Goal: Task Accomplishment & Management: Use online tool/utility

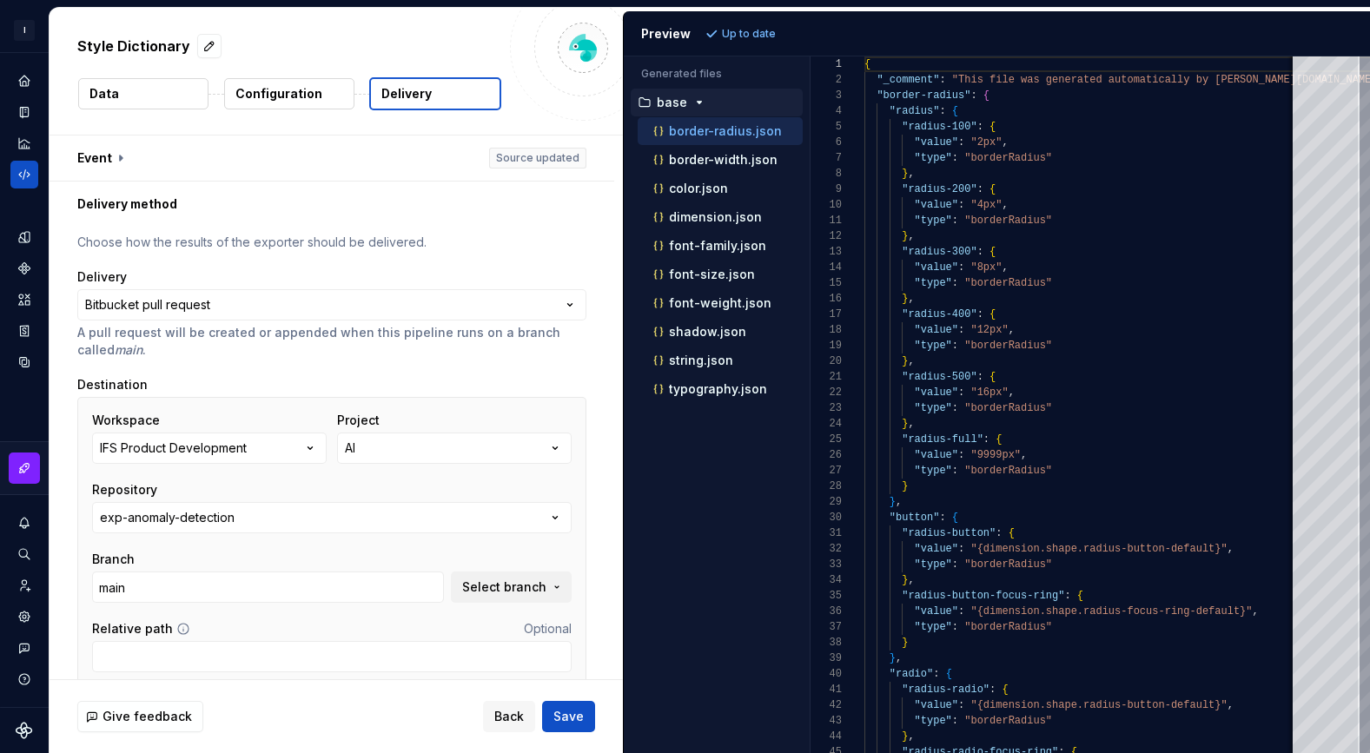
scroll to position [11, 0]
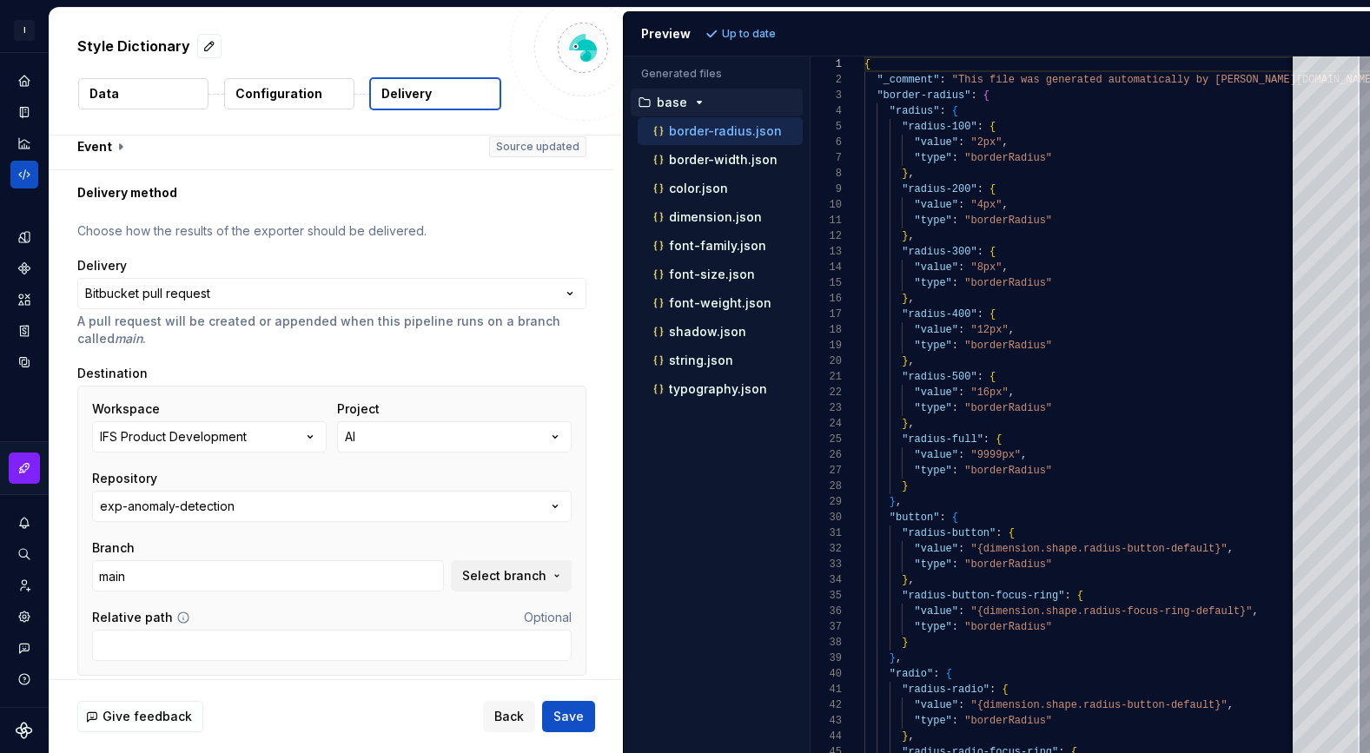
click at [290, 459] on div "Workspace IFS Product Development Project AI Repository exp-anomaly-detection B…" at bounding box center [331, 495] width 479 height 191
click at [304, 448] on button "IFS Product Development" at bounding box center [209, 436] width 235 height 31
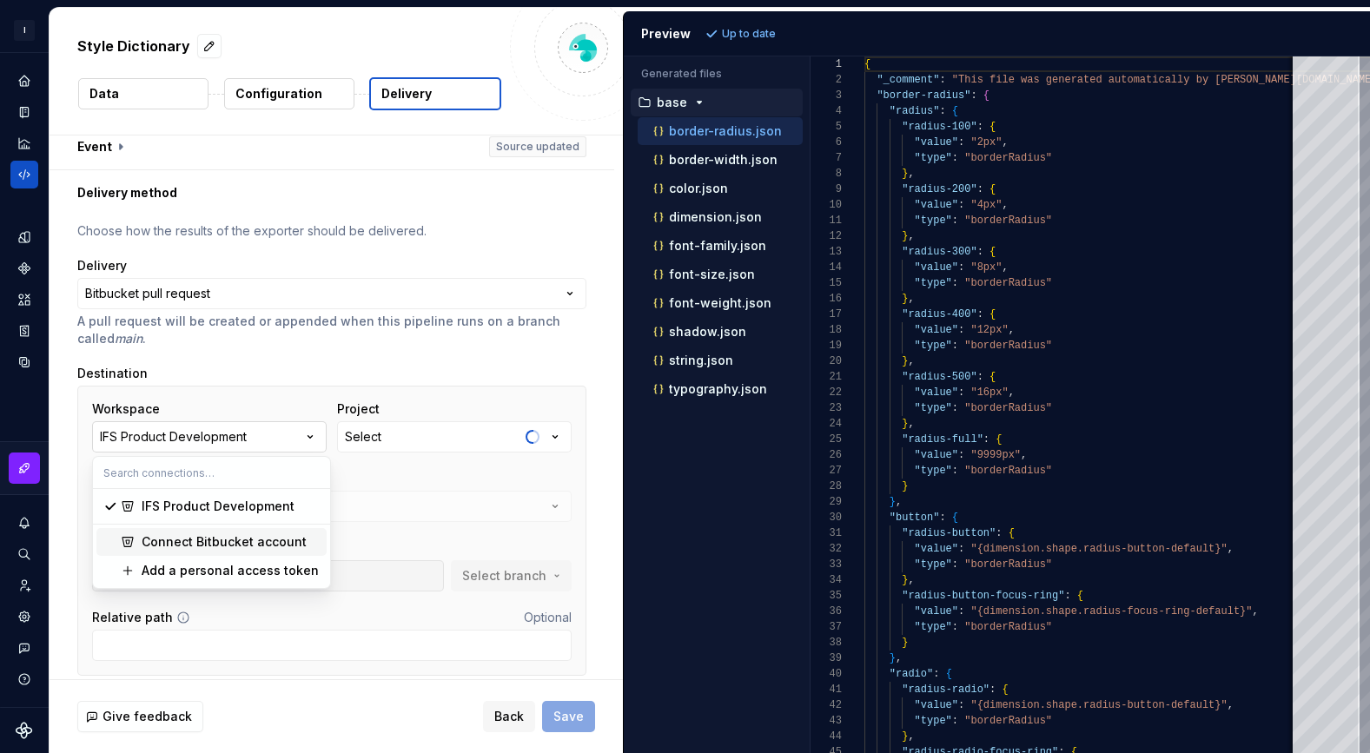
click at [315, 440] on icon "button" at bounding box center [309, 436] width 17 height 17
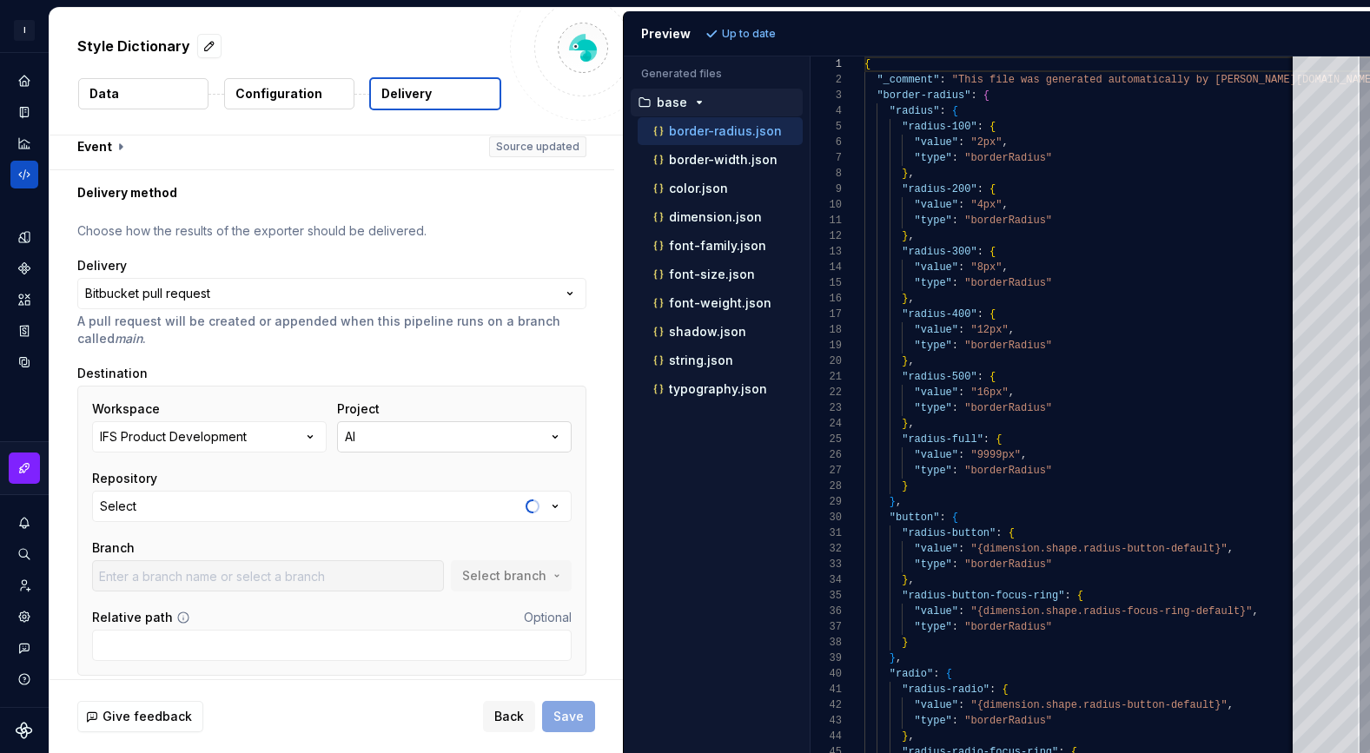
click at [433, 436] on button "AI" at bounding box center [454, 436] width 235 height 31
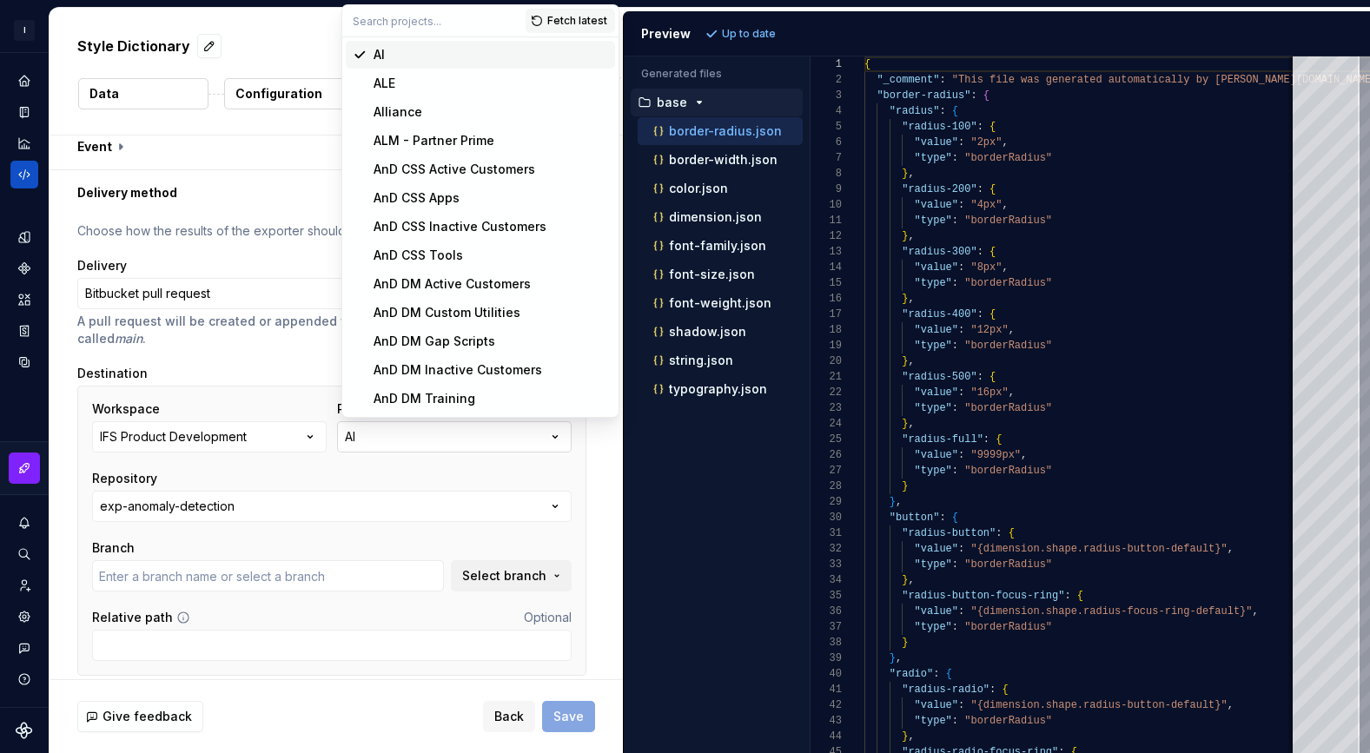
type input "main"
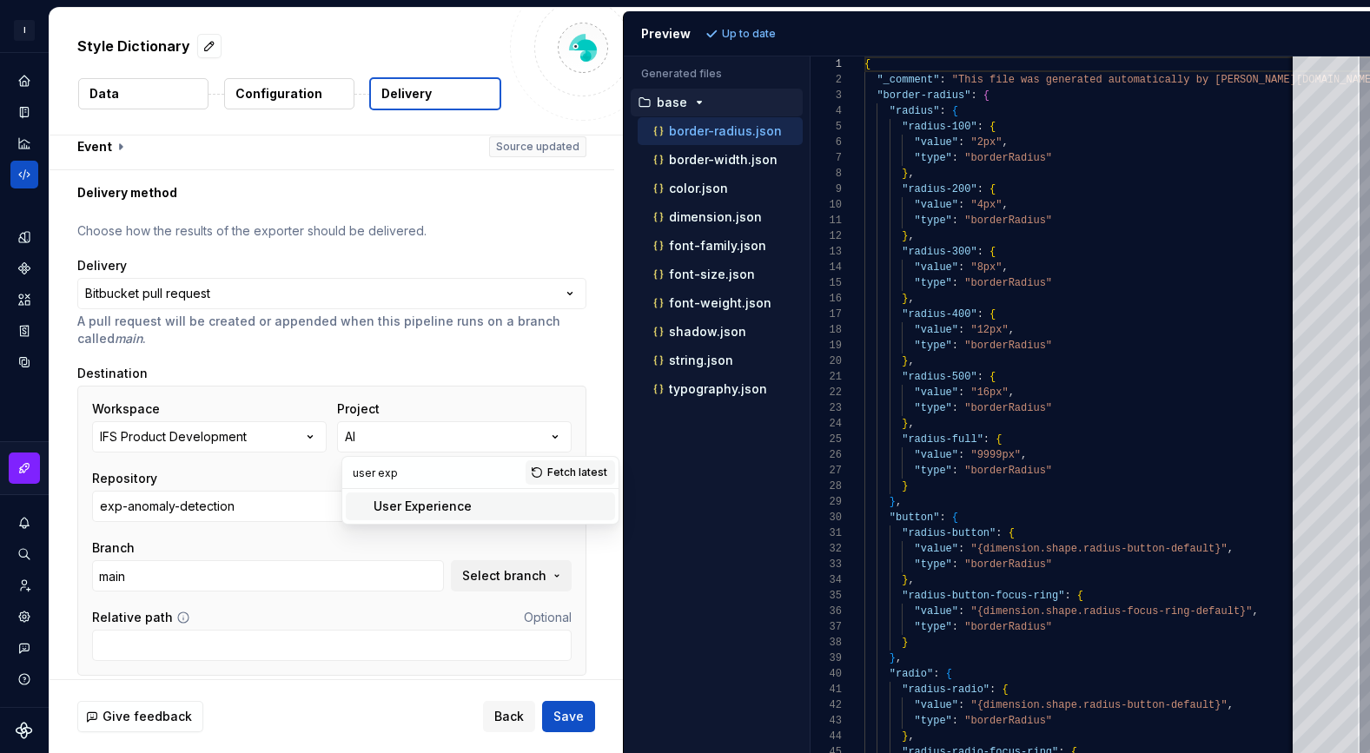
type input "user exp"
click at [462, 504] on div "User Experience" at bounding box center [423, 506] width 98 height 17
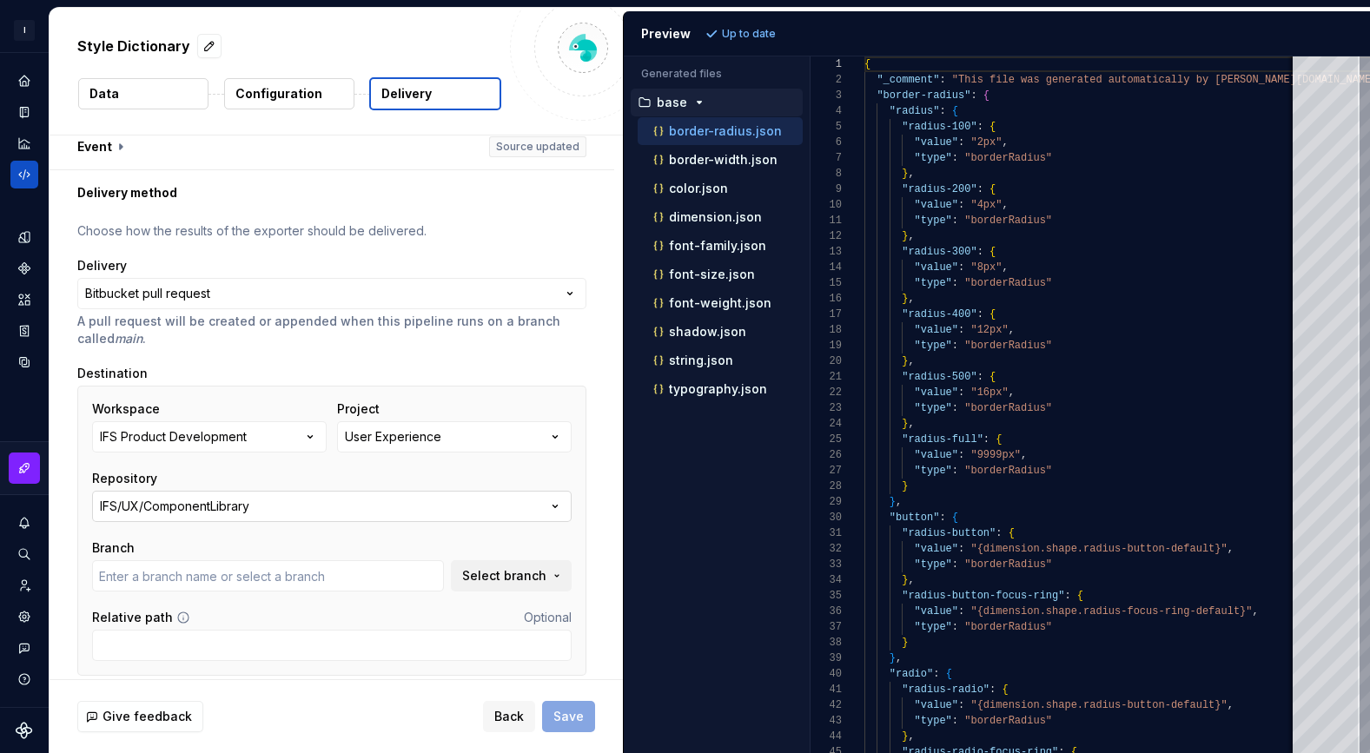
click at [338, 512] on button "IFS/UX/ComponentLibrary" at bounding box center [331, 506] width 479 height 31
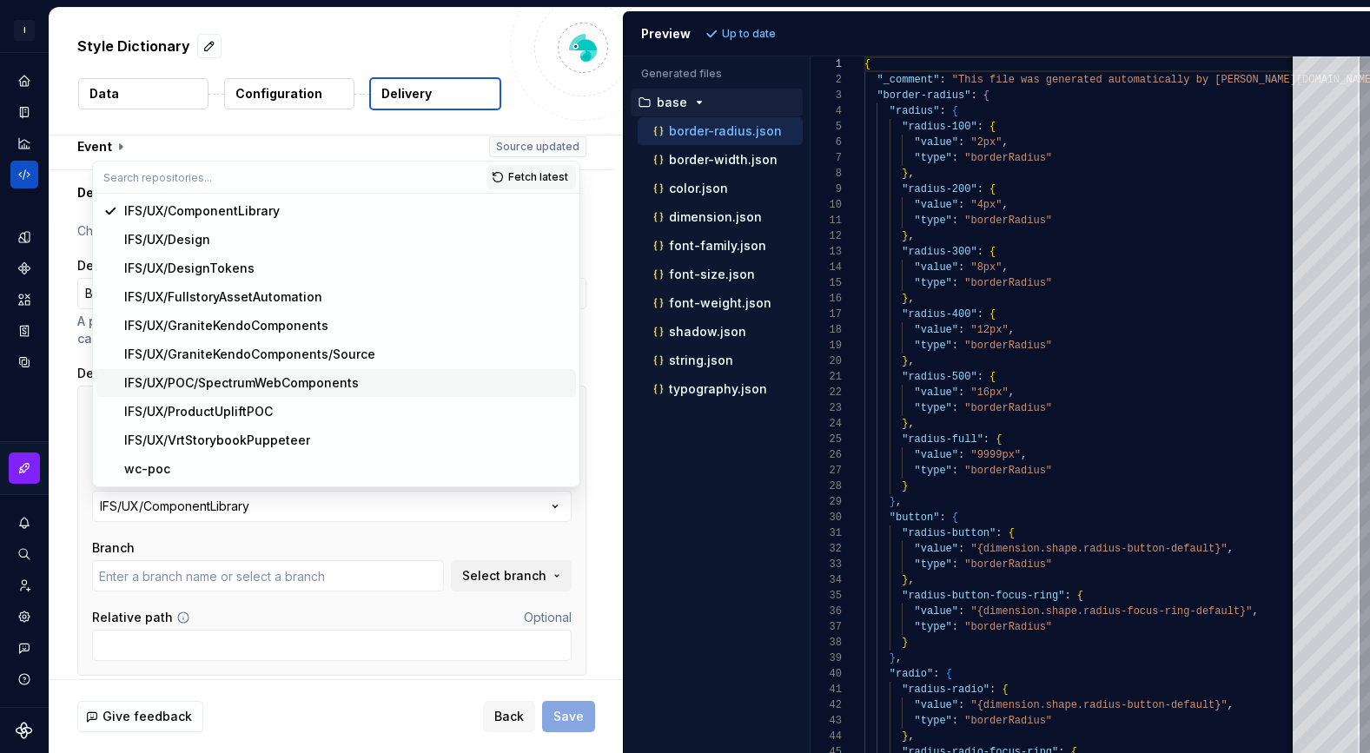
click at [288, 378] on div "IFS/UX/POC/SpectrumWebComponents" at bounding box center [241, 382] width 235 height 17
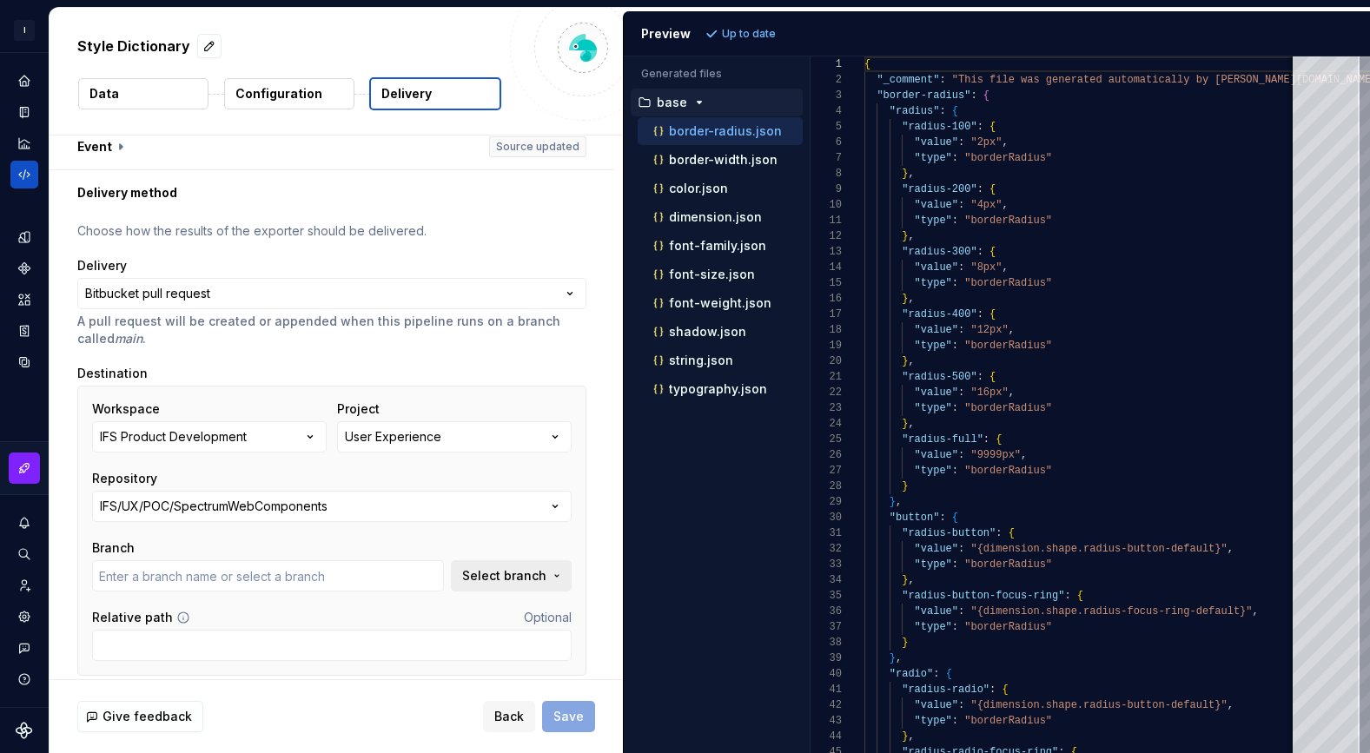
click at [529, 580] on span "Select branch" at bounding box center [504, 575] width 84 height 17
type input "main"
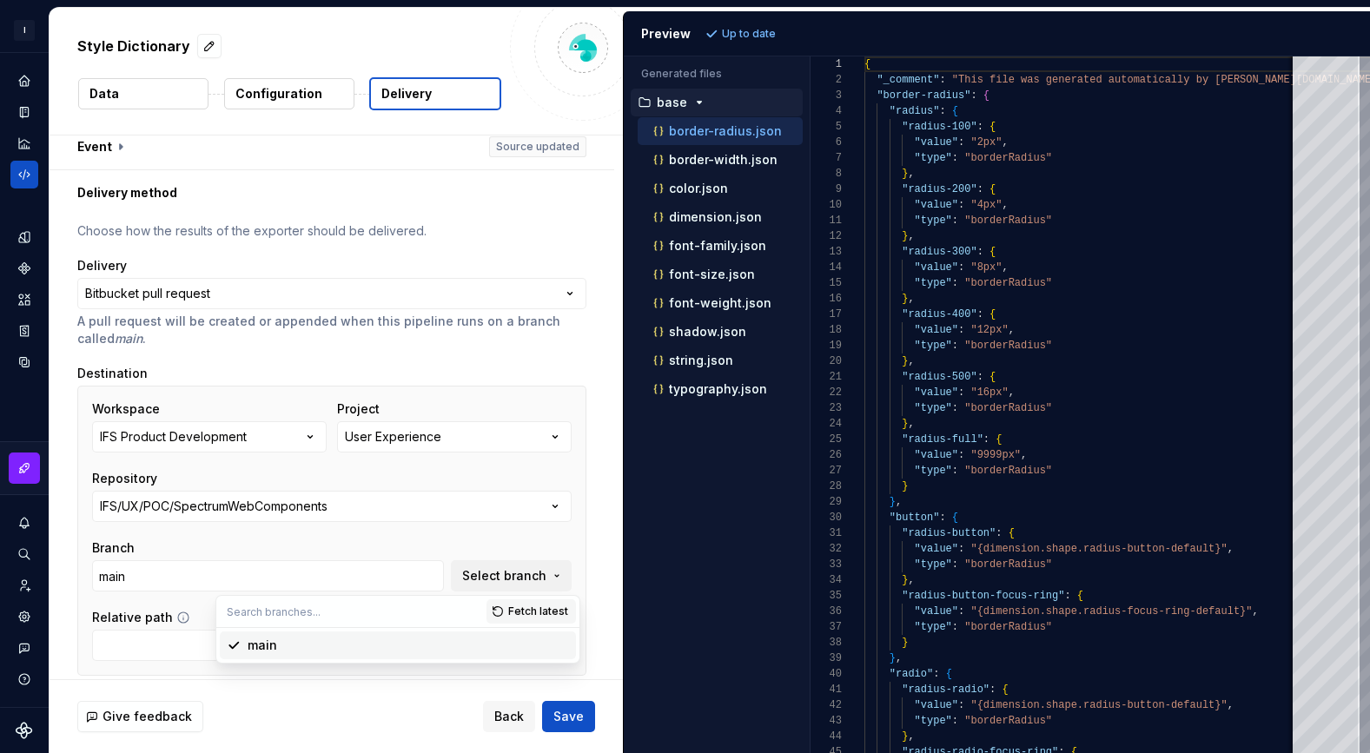
click at [296, 643] on div "main" at bounding box center [408, 645] width 321 height 17
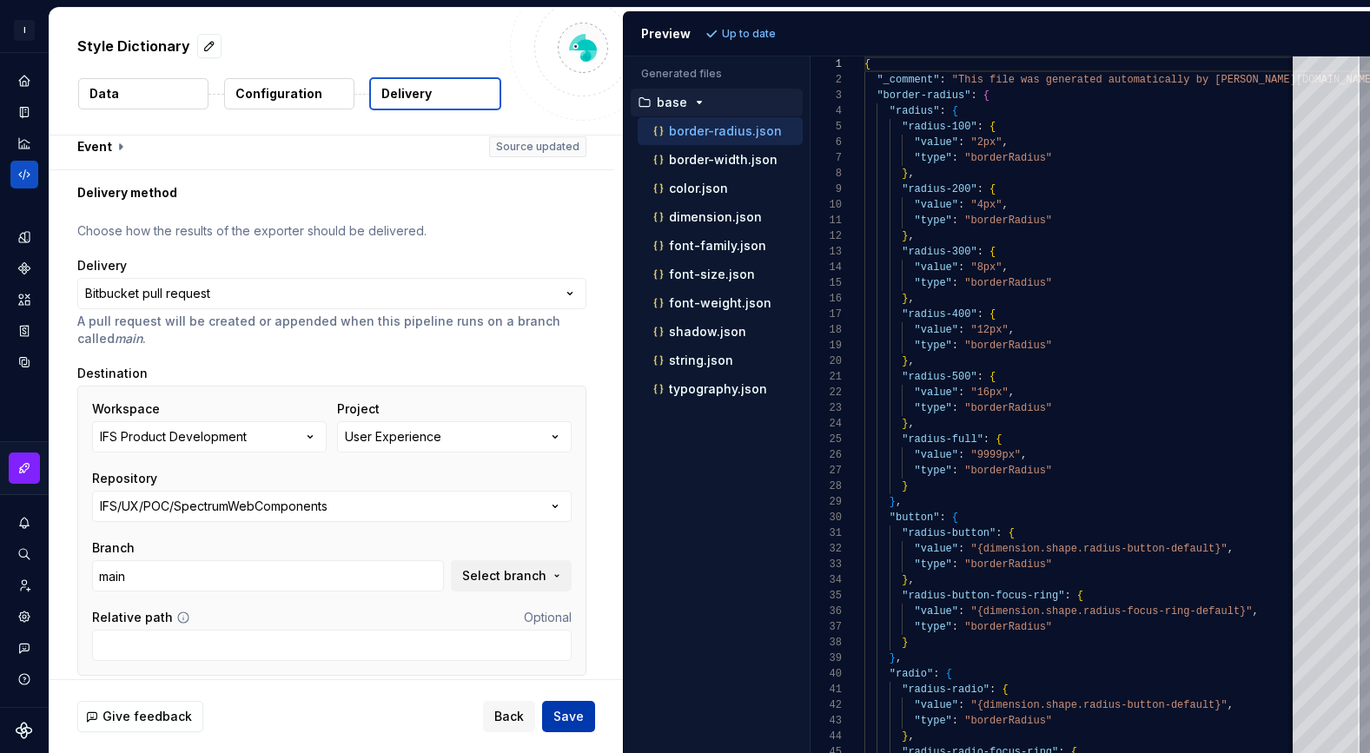
click at [579, 718] on span "Save" at bounding box center [568, 716] width 30 height 17
click at [22, 614] on icon "Settings" at bounding box center [23, 616] width 11 height 11
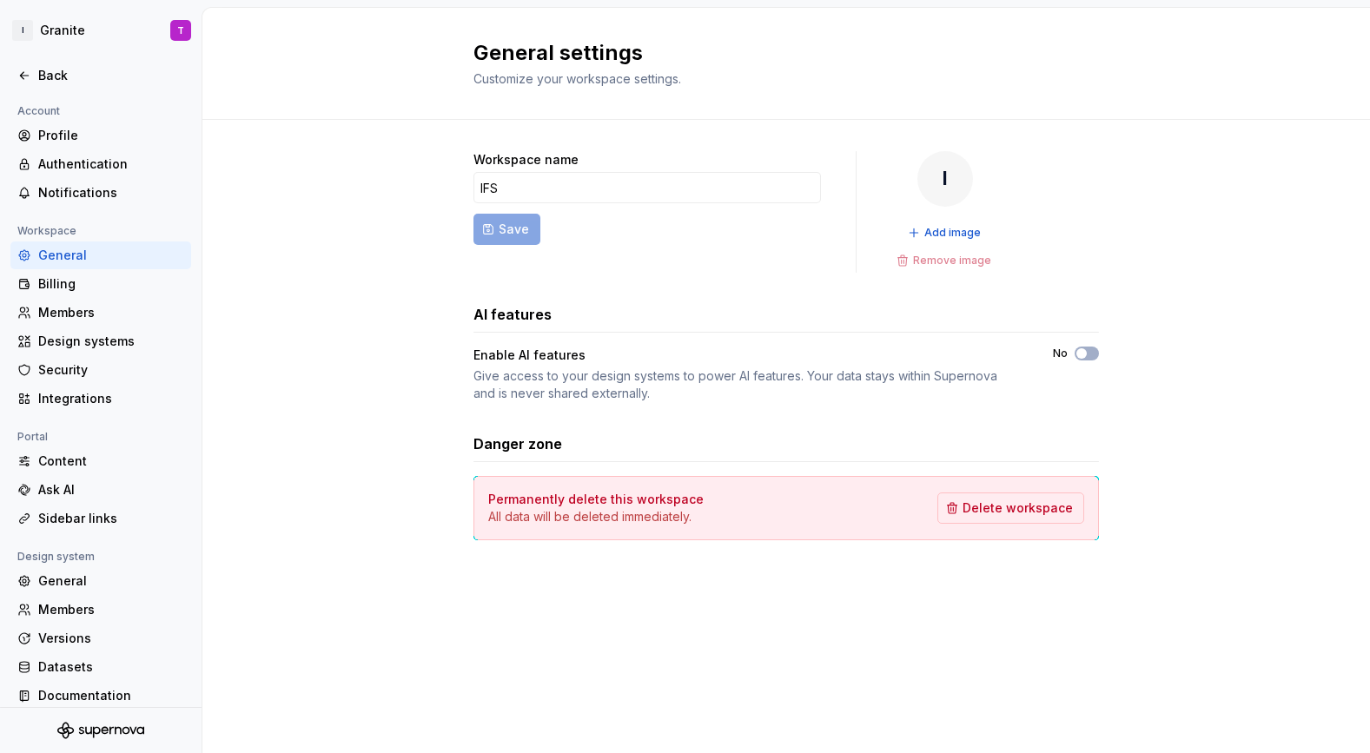
scroll to position [13, 0]
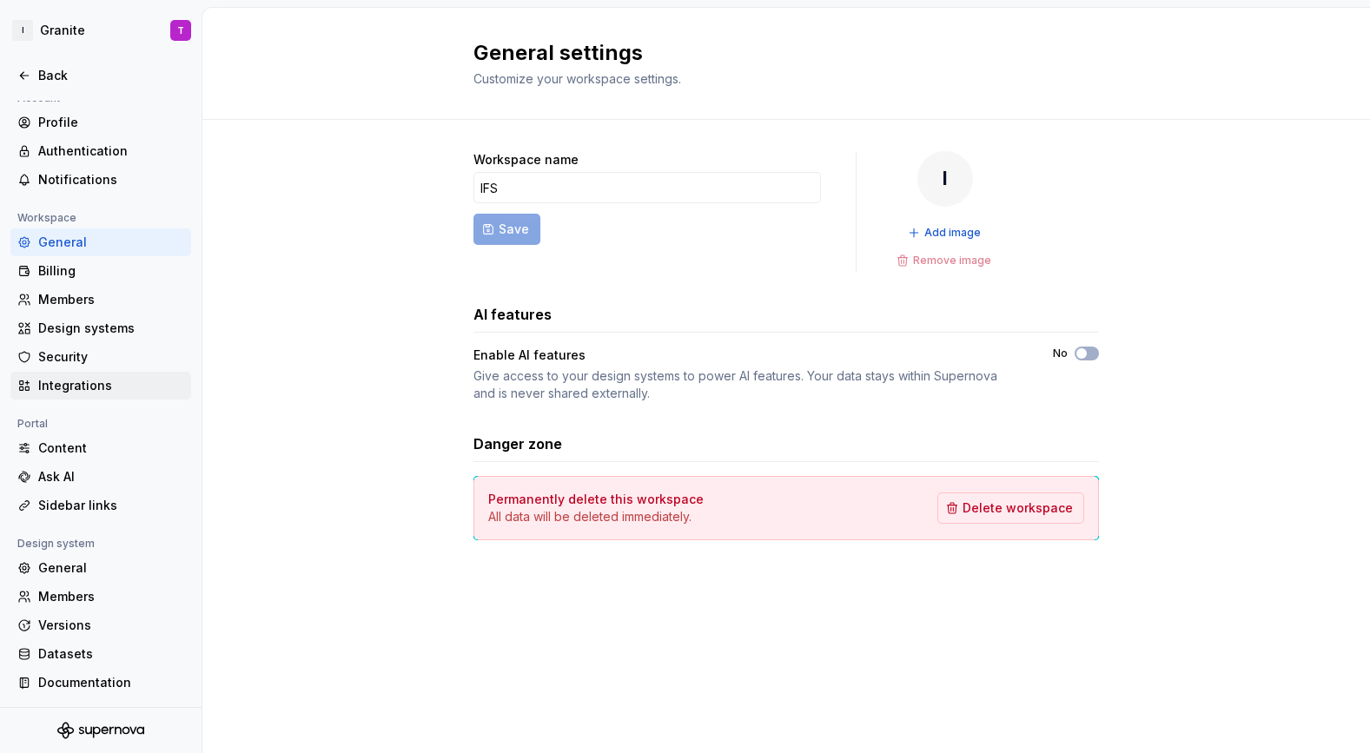
click at [80, 389] on div "Integrations" at bounding box center [111, 385] width 146 height 17
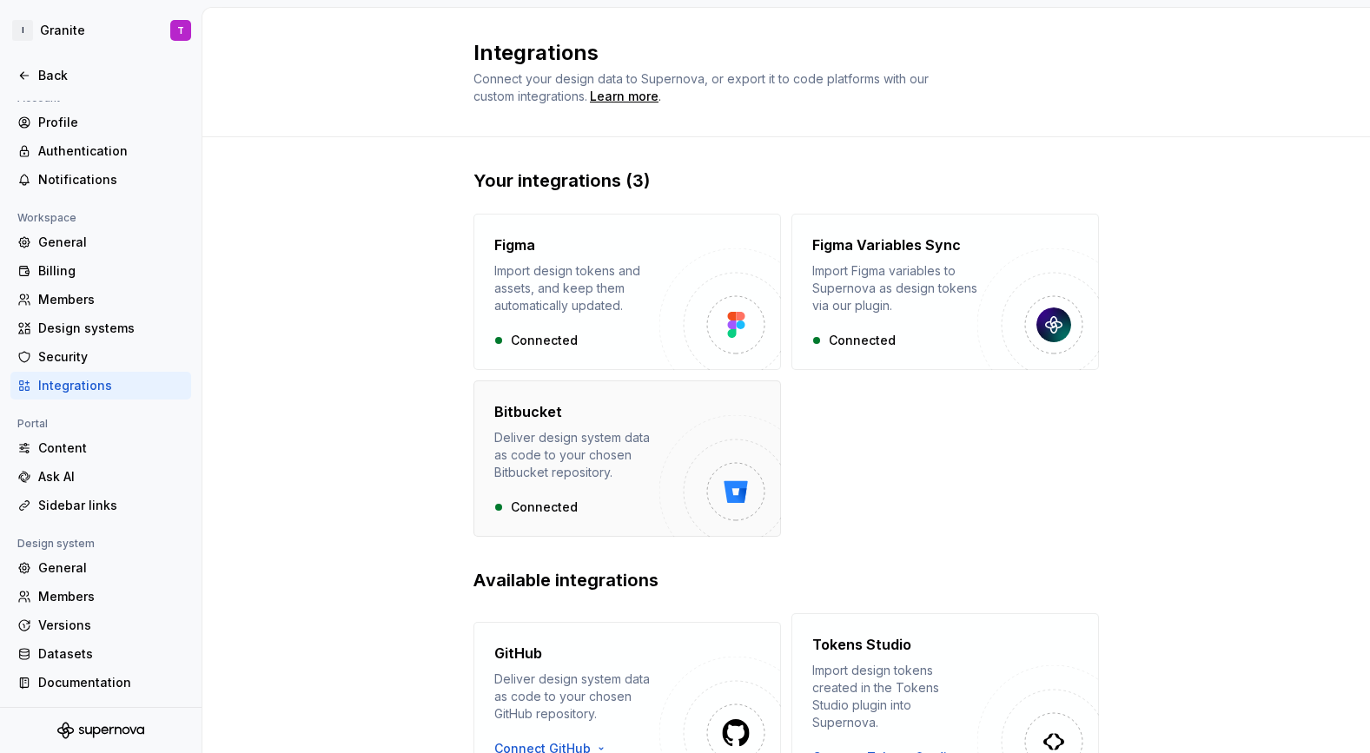
click at [618, 458] on div "Deliver design system data as code to your chosen Bitbucket repository." at bounding box center [576, 455] width 165 height 52
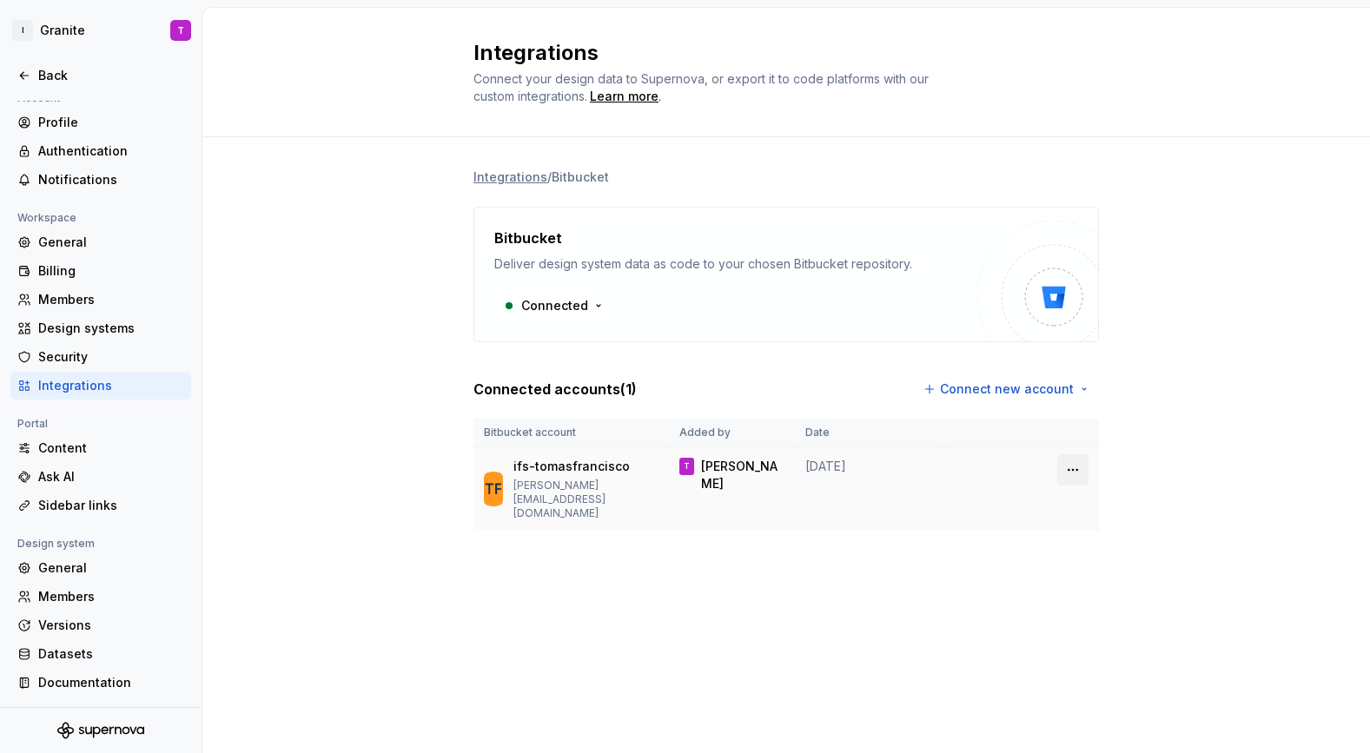
click at [1070, 468] on html "I Granite T Back Account Profile Authentication Notifications Workspace General…" at bounding box center [685, 376] width 1370 height 753
click at [1134, 507] on div "Remove connection" at bounding box center [1149, 507] width 121 height 17
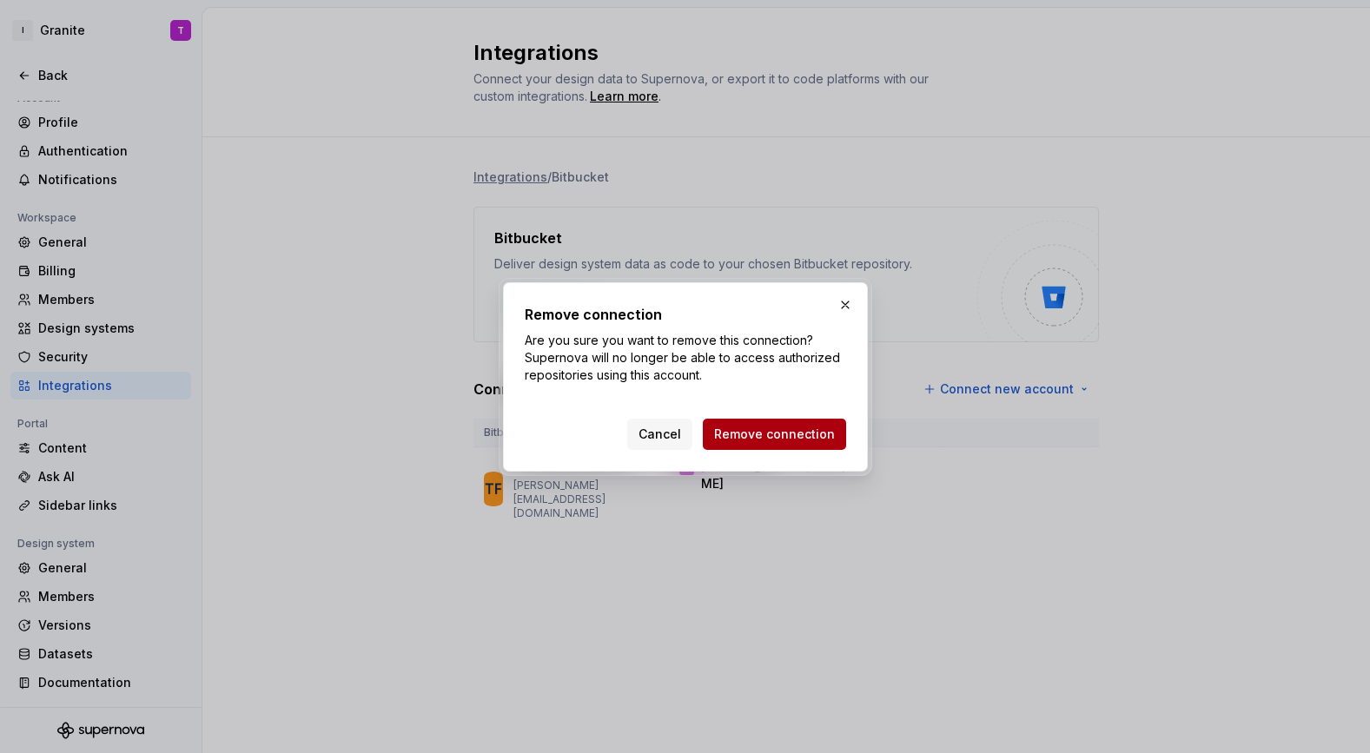
click at [807, 436] on span "Remove connection" at bounding box center [774, 434] width 121 height 17
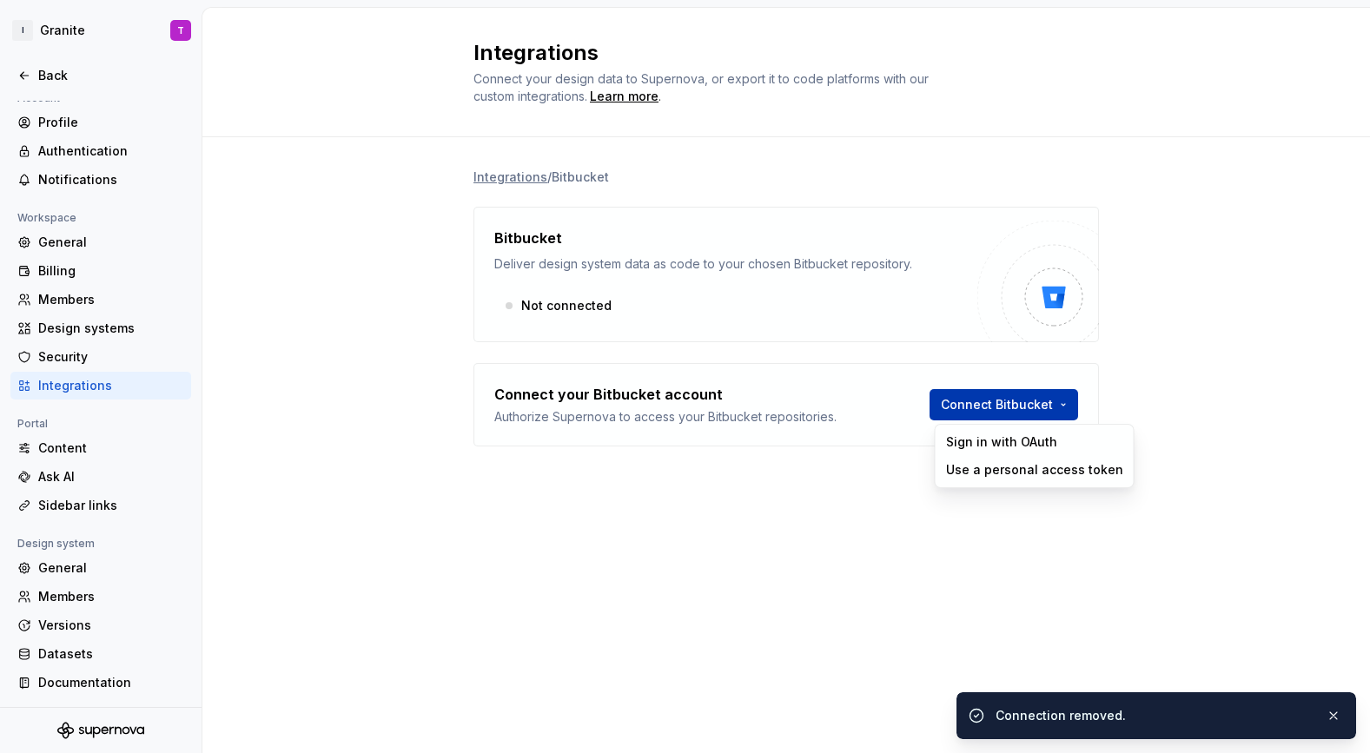
click at [1015, 407] on html "I Granite T Back Account Profile Authentication Notifications Workspace General…" at bounding box center [685, 376] width 1370 height 753
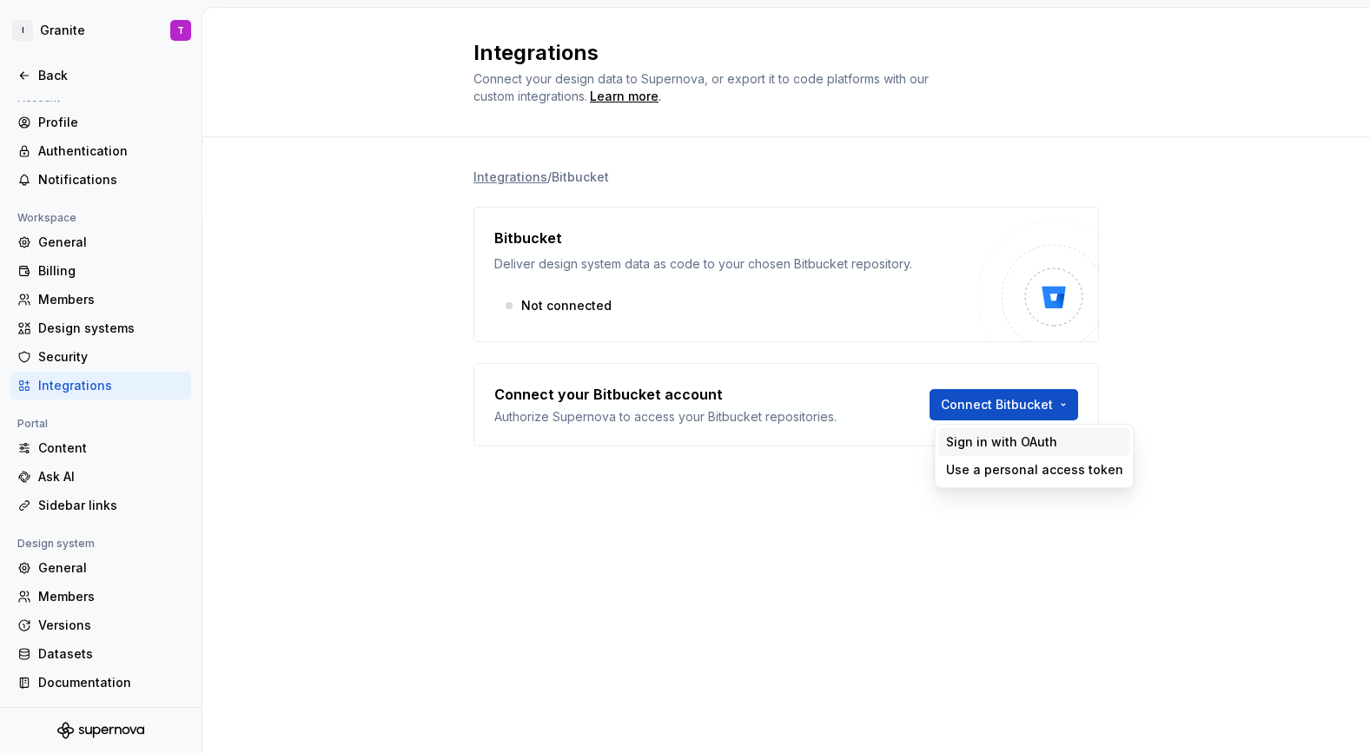
click at [1021, 444] on div "Sign in with OAuth" at bounding box center [1034, 441] width 177 height 17
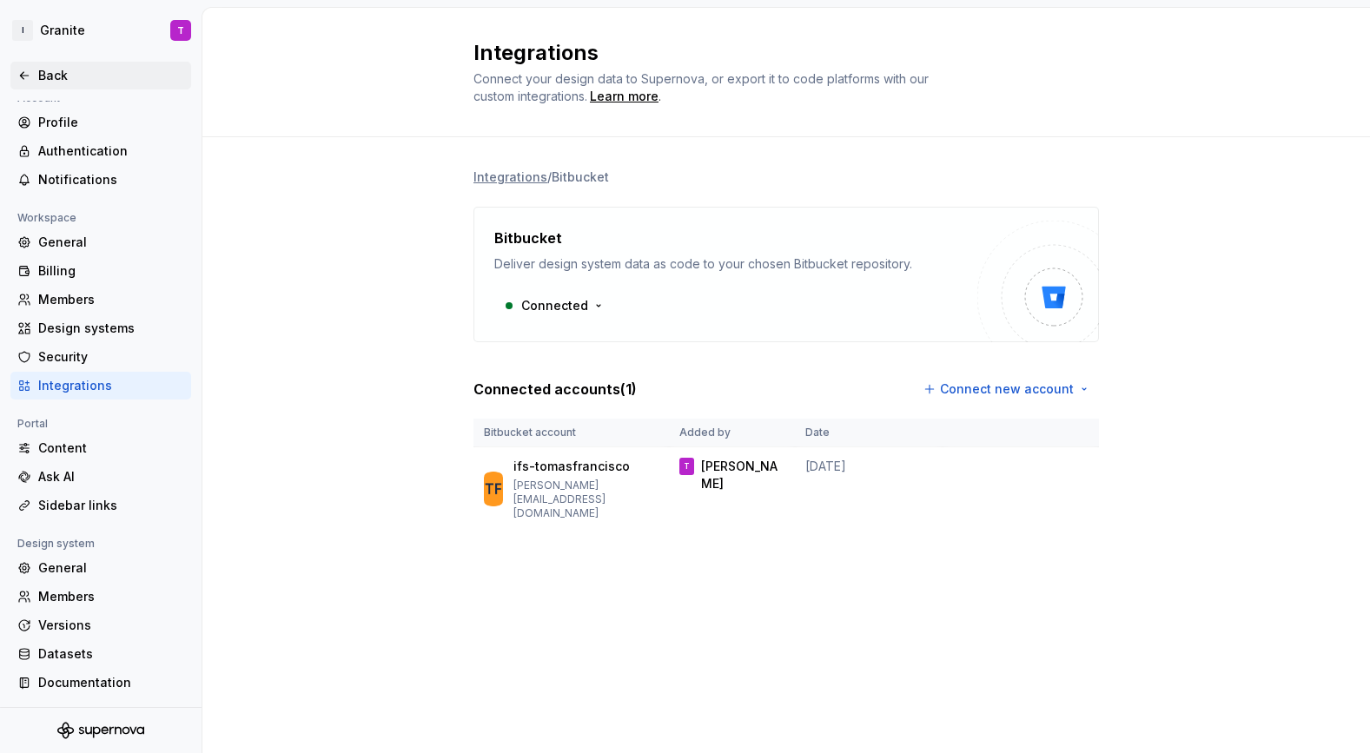
click at [37, 70] on div "Back" at bounding box center [100, 75] width 167 height 17
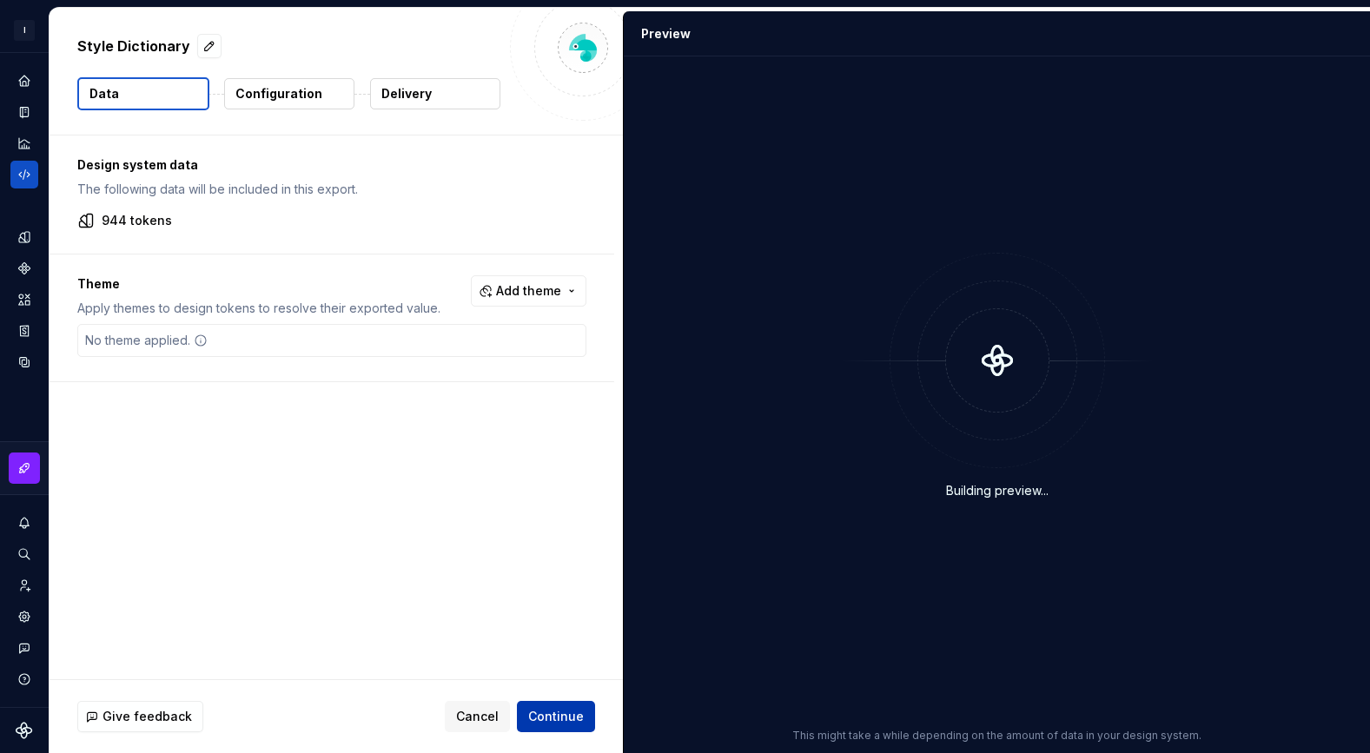
click at [565, 711] on span "Continue" at bounding box center [556, 716] width 56 height 17
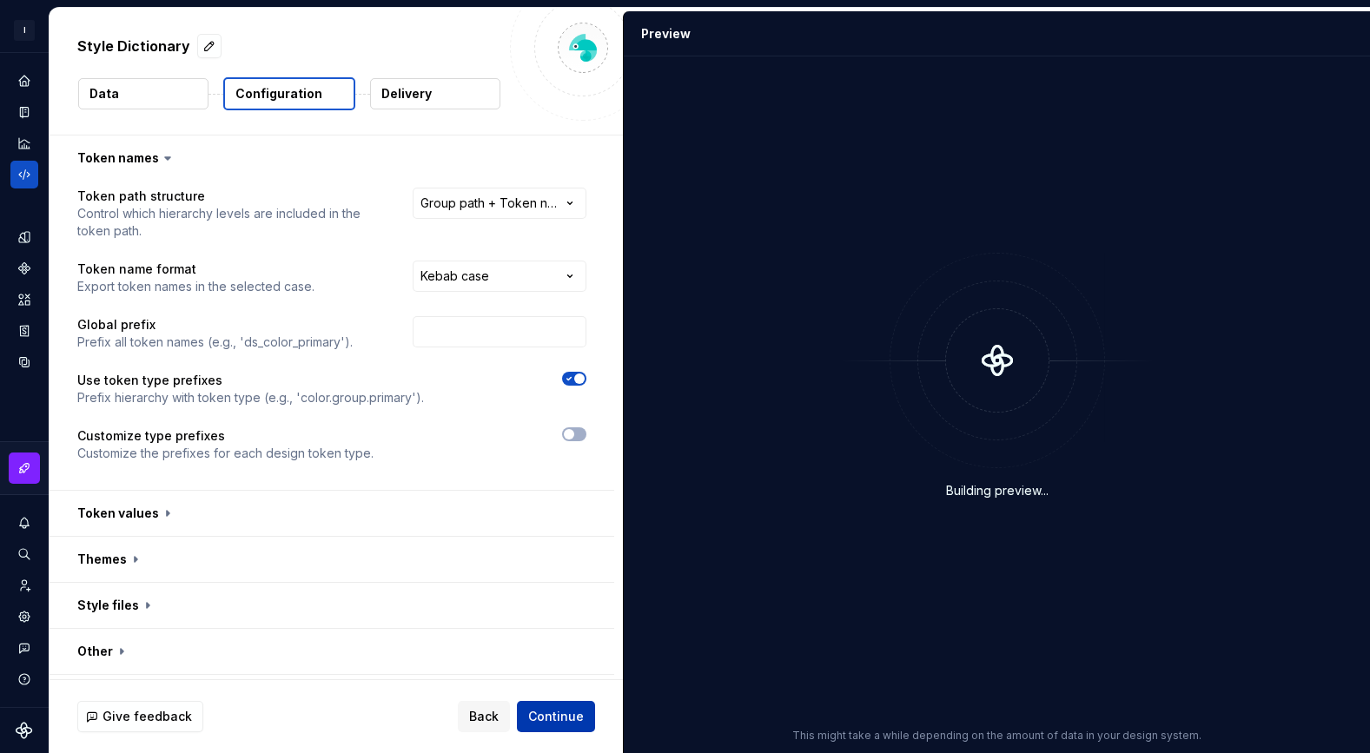
click at [565, 711] on span "Continue" at bounding box center [556, 716] width 56 height 17
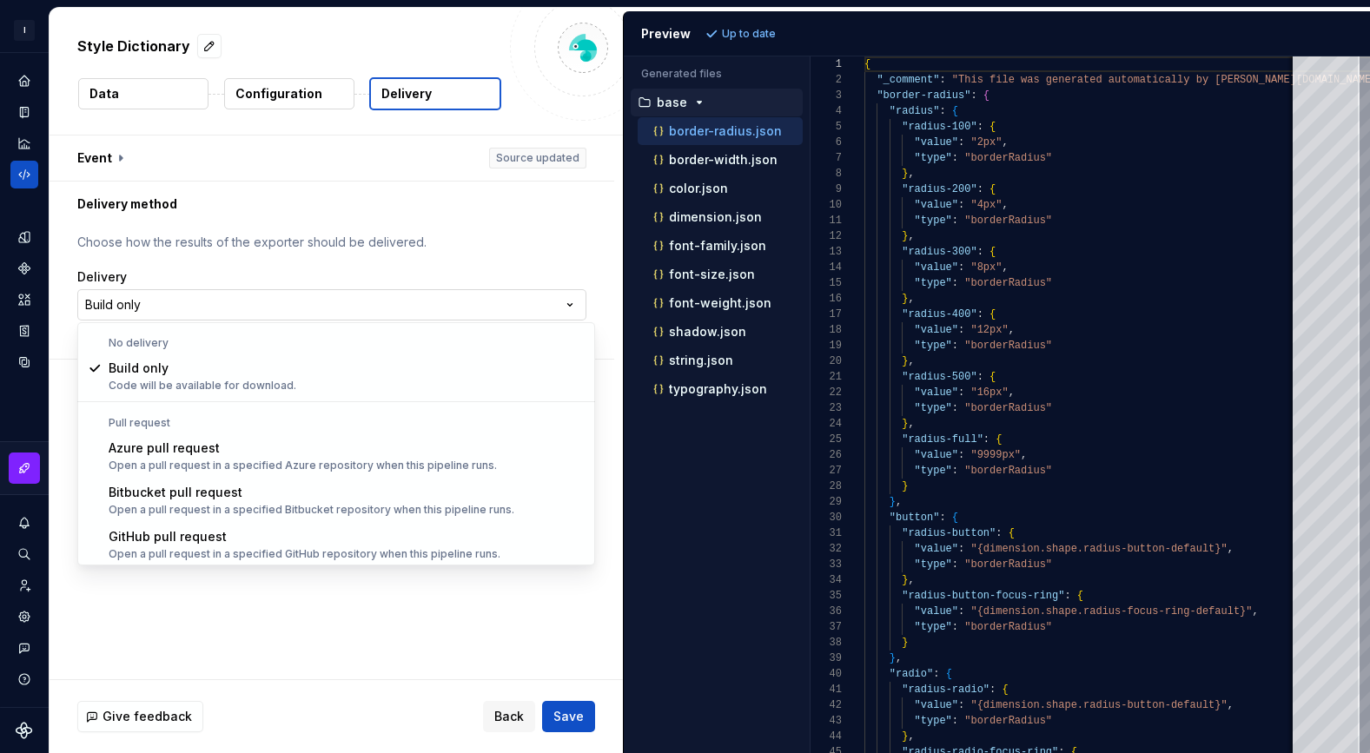
click at [321, 308] on html "**********" at bounding box center [685, 376] width 1370 height 753
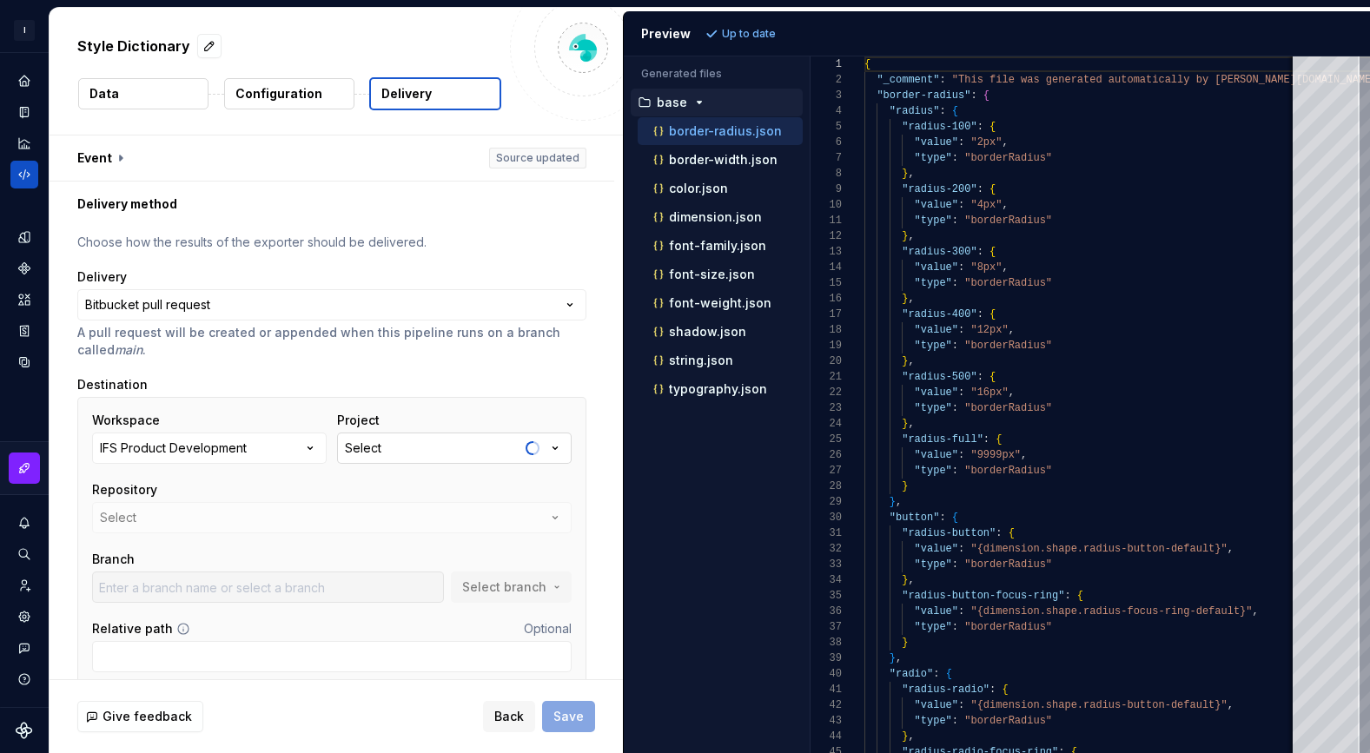
click at [431, 449] on button "Select" at bounding box center [454, 448] width 235 height 31
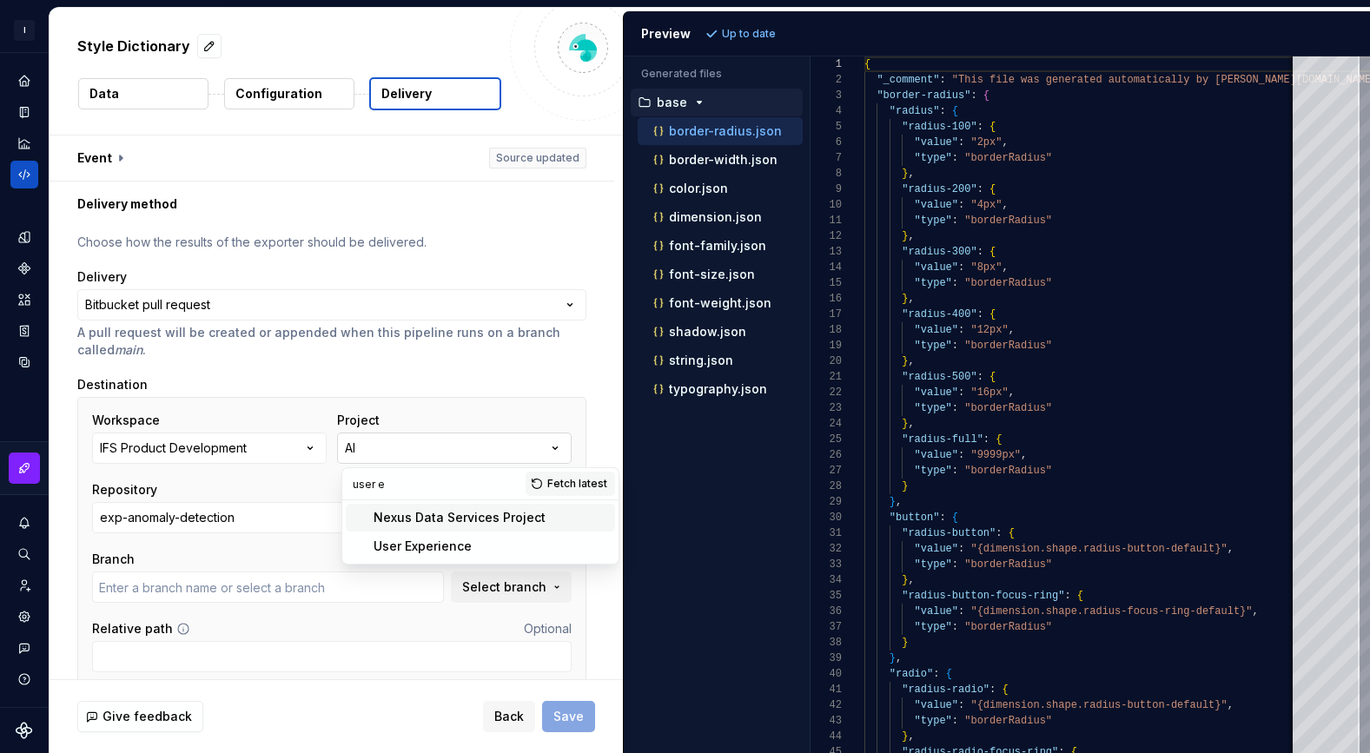
type input "user ex"
type input "main"
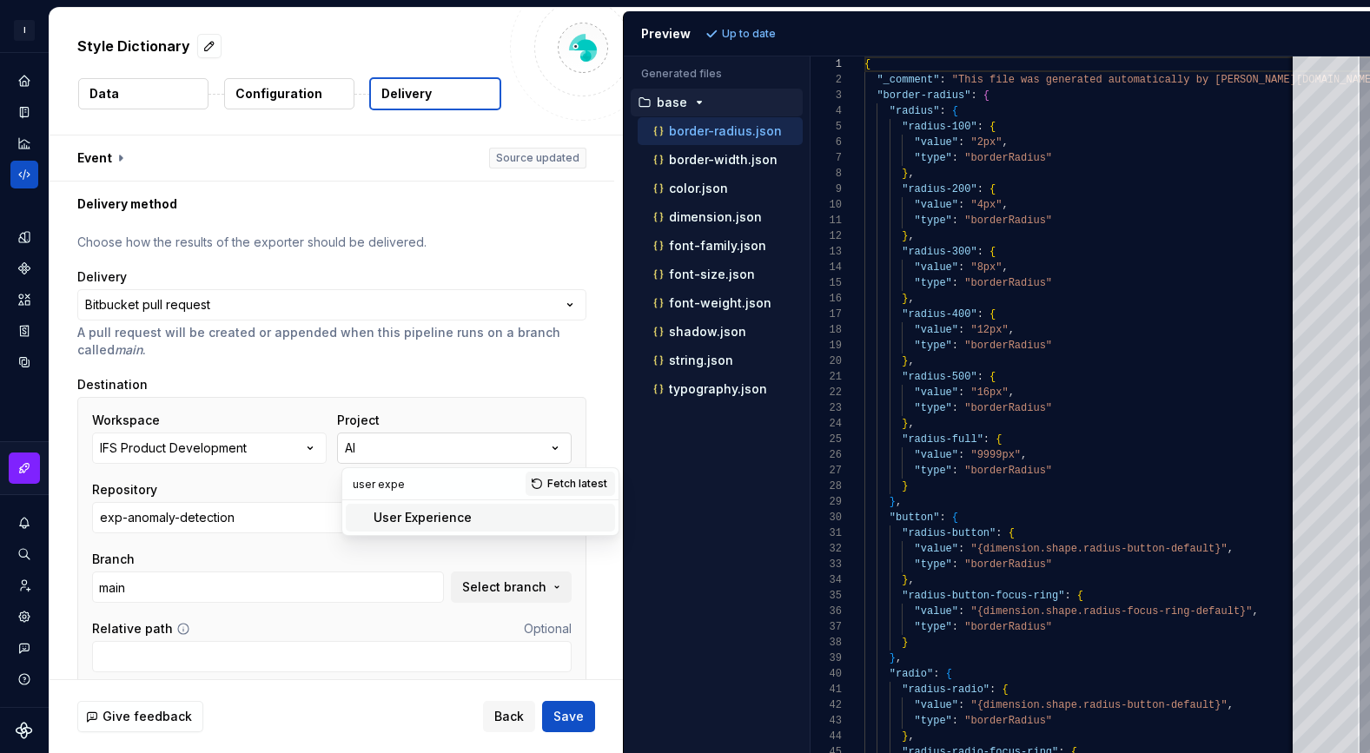
type input "user exper"
click at [449, 525] on div "User Experience" at bounding box center [423, 517] width 98 height 17
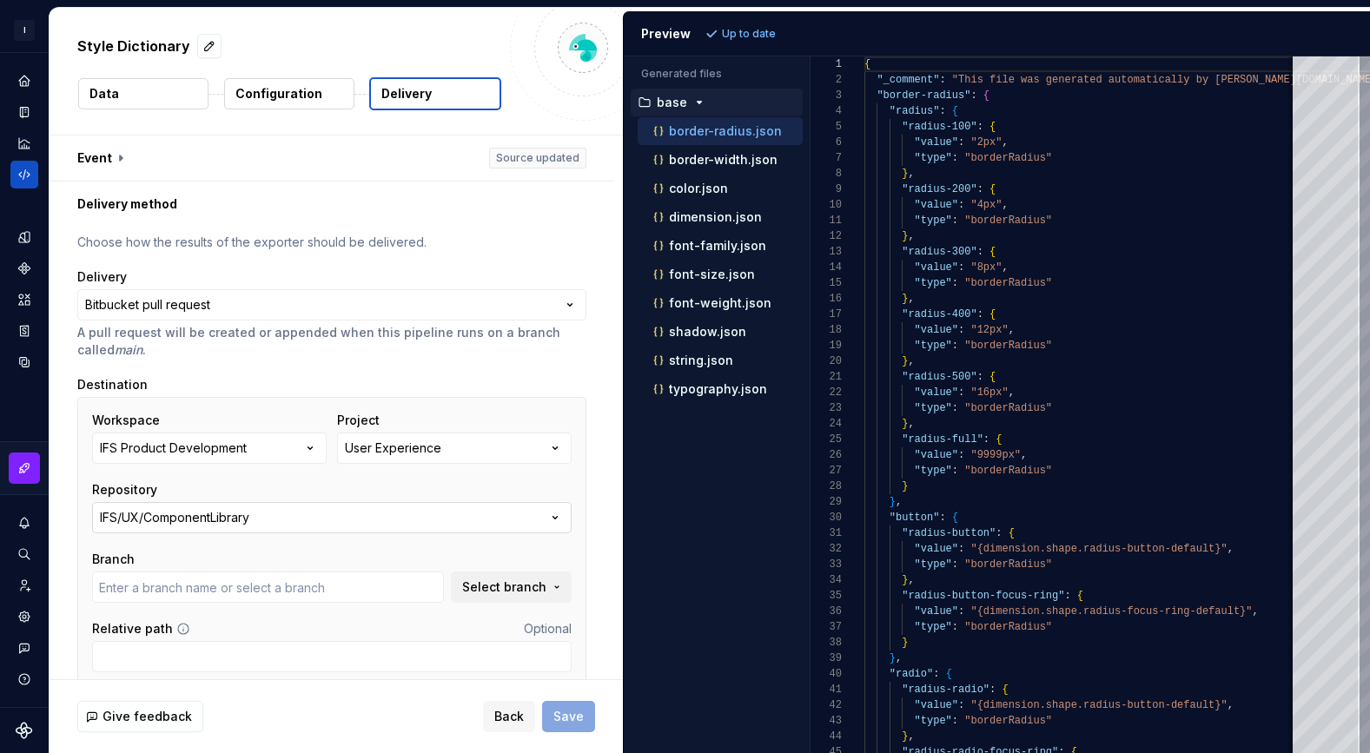
click at [285, 522] on button "IFS/UX/ComponentLibrary" at bounding box center [331, 517] width 479 height 31
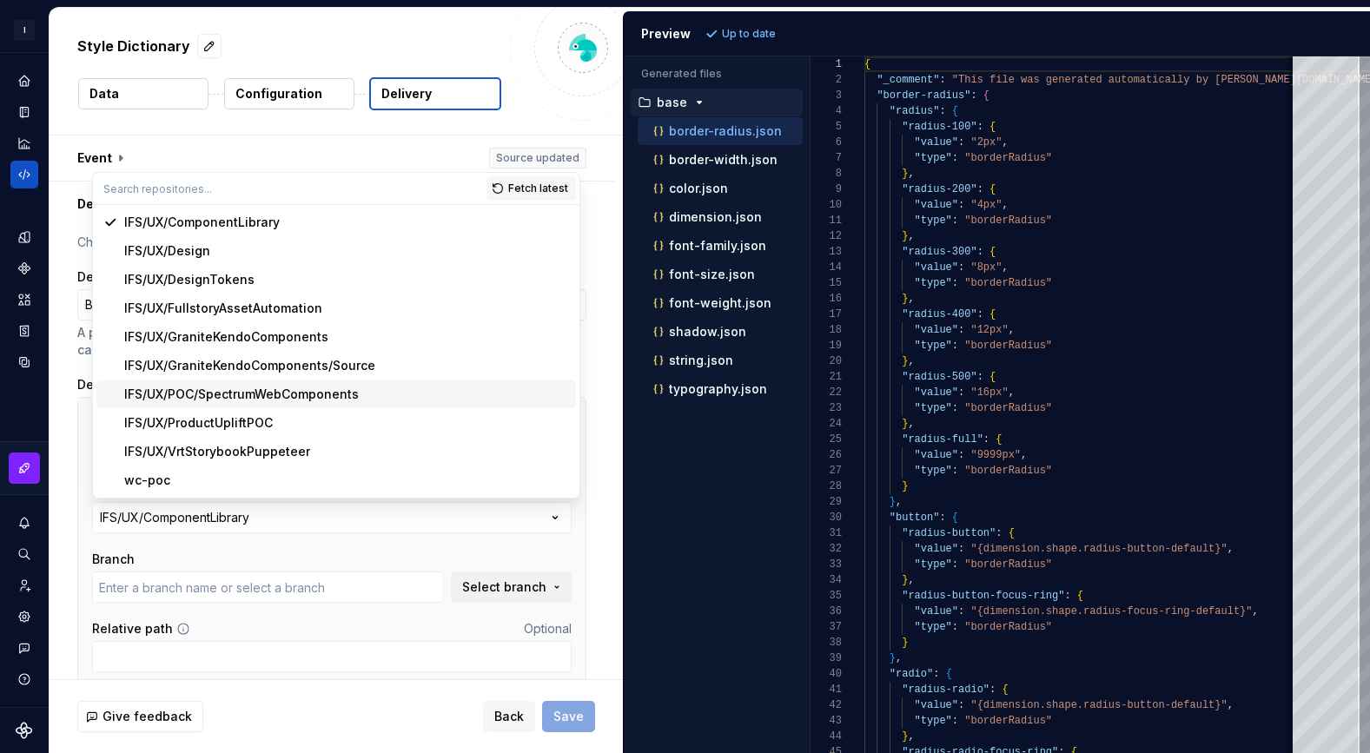
click at [293, 397] on div "IFS/UX/POC/SpectrumWebComponents" at bounding box center [241, 394] width 235 height 17
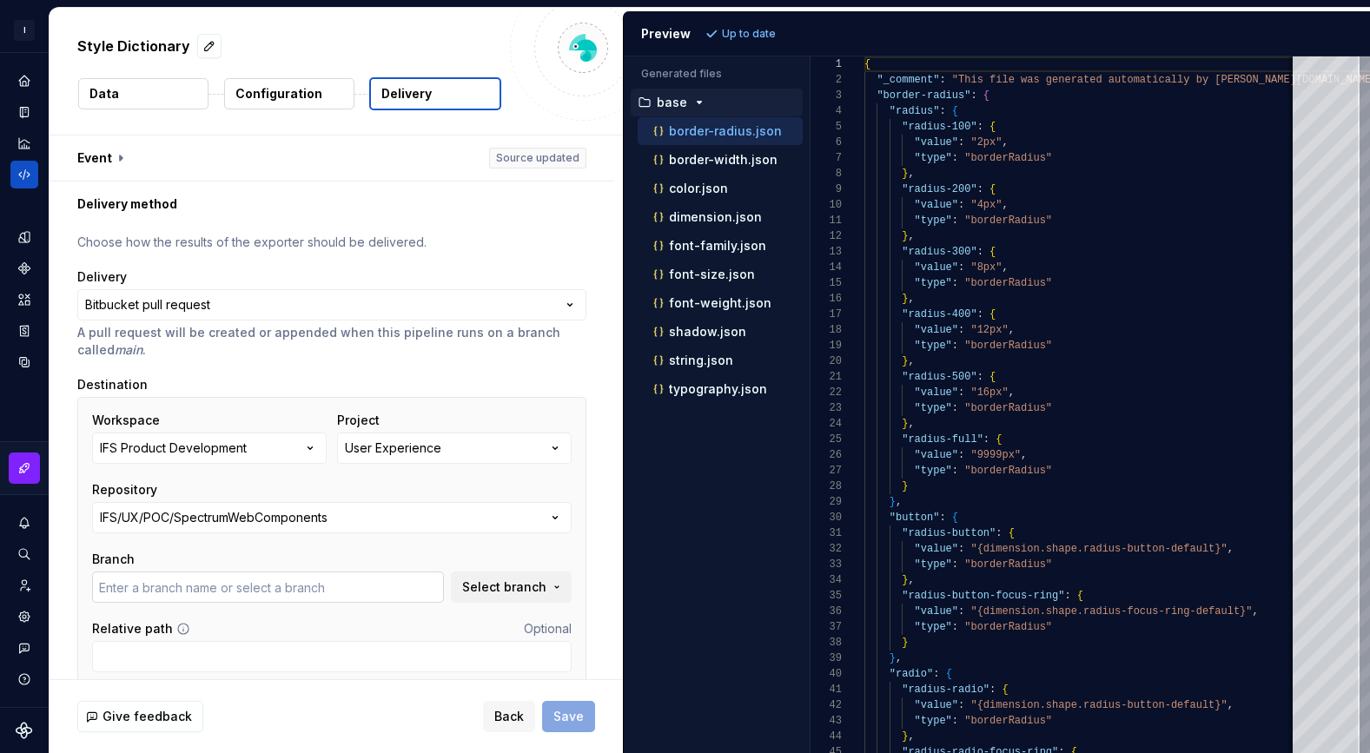
click at [378, 599] on input "text" at bounding box center [268, 587] width 352 height 31
click at [543, 584] on span "Select branch" at bounding box center [504, 587] width 84 height 17
type input "main"
click at [295, 664] on div "main" at bounding box center [408, 656] width 321 height 17
click at [584, 723] on button "Save" at bounding box center [568, 716] width 53 height 31
